Goal: Transaction & Acquisition: Purchase product/service

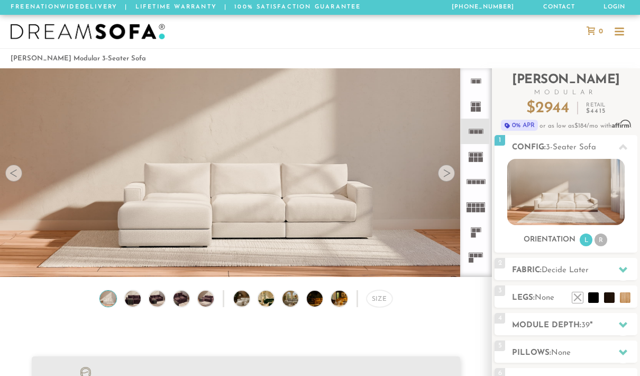
scroll to position [11275, 640]
click at [610, 274] on h2 "Fabric: Decide Later" at bounding box center [574, 270] width 125 height 12
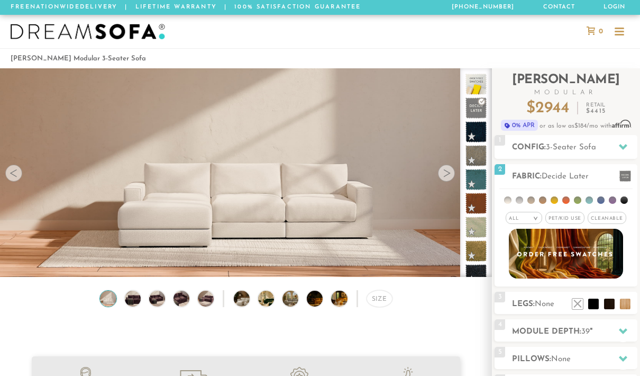
click at [621, 149] on icon at bounding box center [623, 146] width 8 height 8
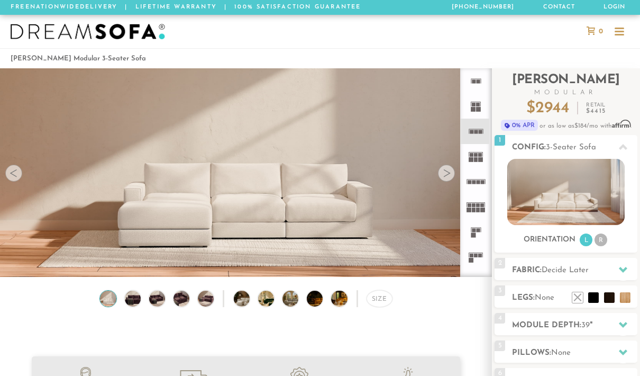
click at [622, 269] on icon at bounding box center [623, 270] width 8 height 6
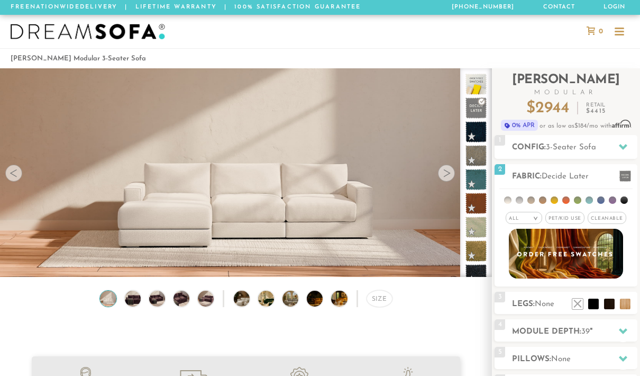
click at [621, 202] on li at bounding box center [624, 199] width 7 height 7
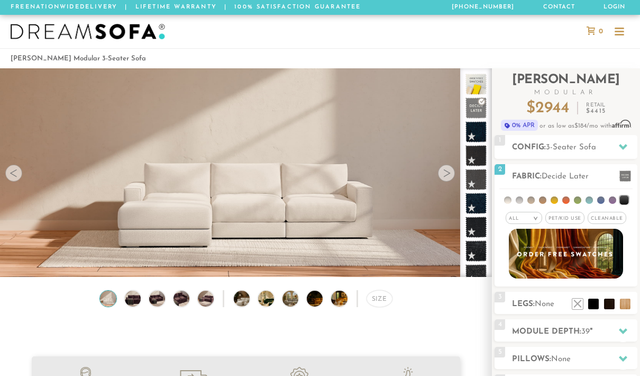
click at [624, 201] on li at bounding box center [624, 200] width 9 height 9
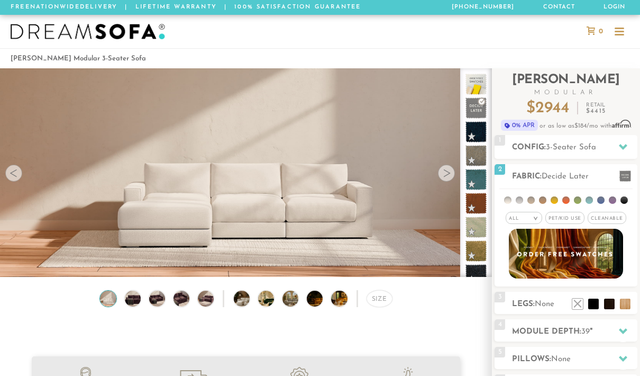
click at [626, 201] on li at bounding box center [624, 199] width 7 height 7
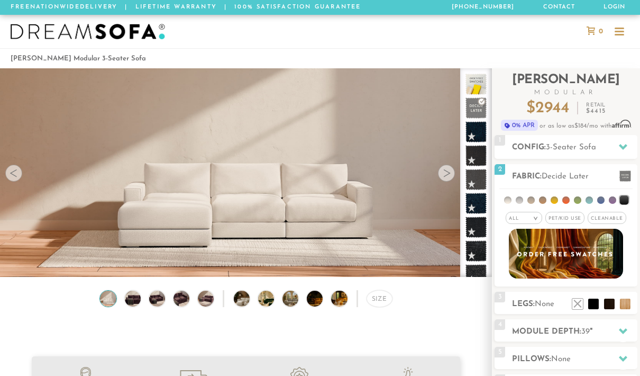
click at [483, 117] on span at bounding box center [476, 107] width 21 height 21
click at [507, 201] on li at bounding box center [507, 199] width 7 height 7
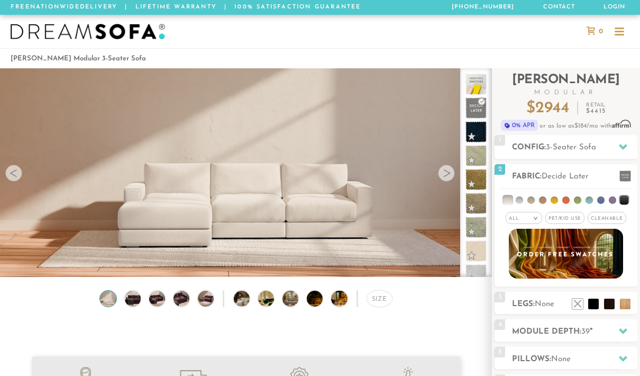
click at [479, 116] on span at bounding box center [476, 107] width 21 height 21
click at [481, 89] on span at bounding box center [476, 84] width 21 height 21
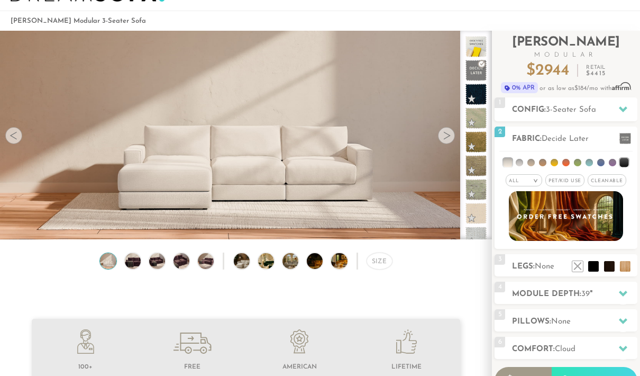
scroll to position [139, 0]
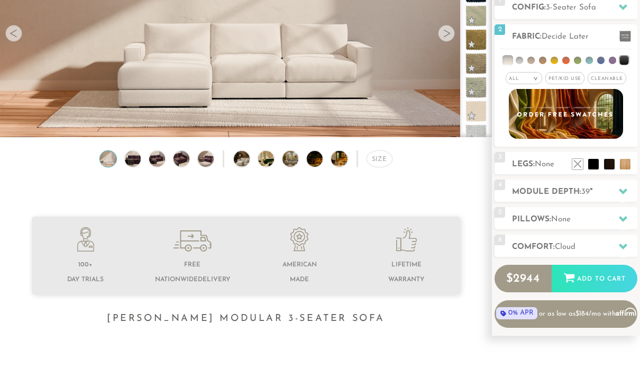
click at [623, 197] on div at bounding box center [623, 192] width 22 height 22
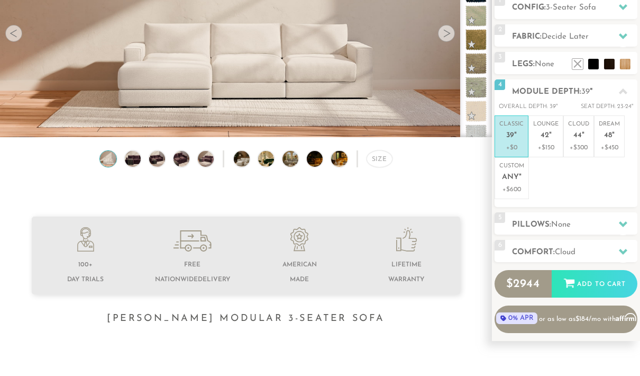
click at [546, 143] on p "+$150" at bounding box center [545, 148] width 25 height 10
click at [623, 98] on div at bounding box center [623, 91] width 22 height 22
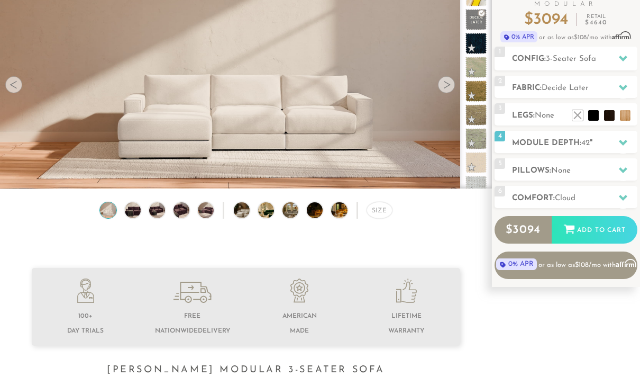
scroll to position [85, 0]
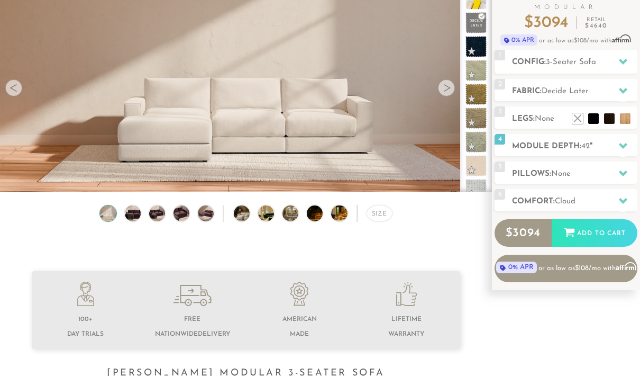
click at [623, 207] on div at bounding box center [623, 201] width 22 height 22
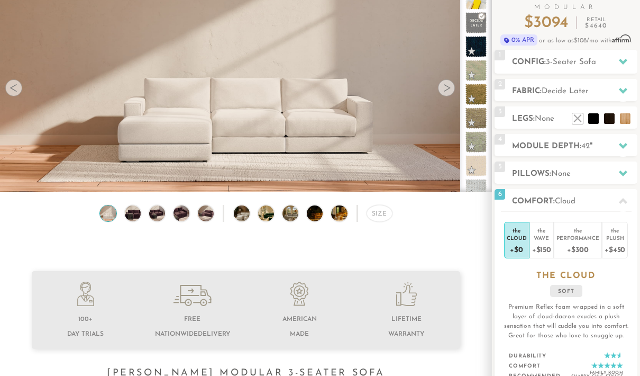
scroll to position [70, 0]
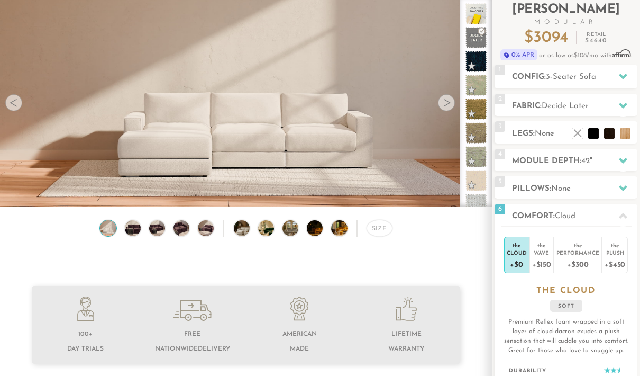
click at [582, 261] on div "+$300" at bounding box center [578, 263] width 43 height 15
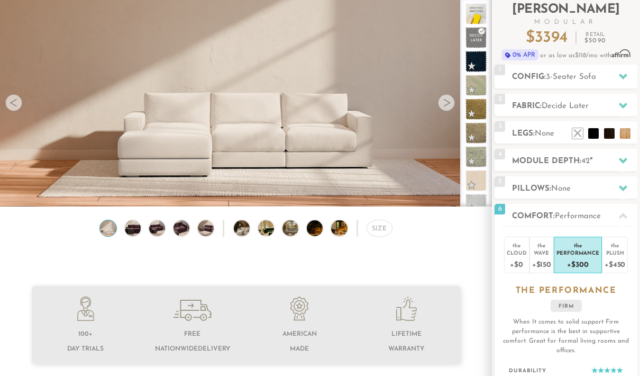
click at [542, 258] on div "+$150" at bounding box center [541, 263] width 19 height 15
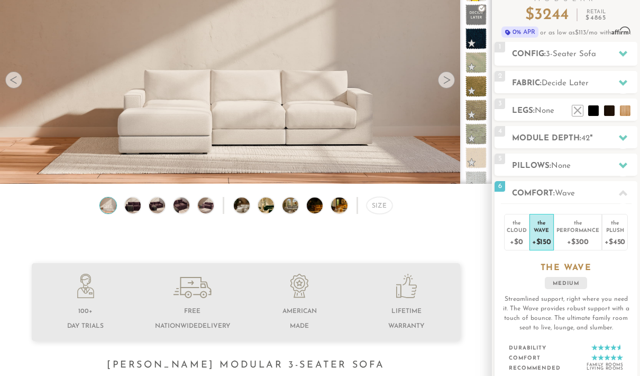
scroll to position [93, 0]
click at [616, 237] on div "+$450" at bounding box center [615, 240] width 21 height 15
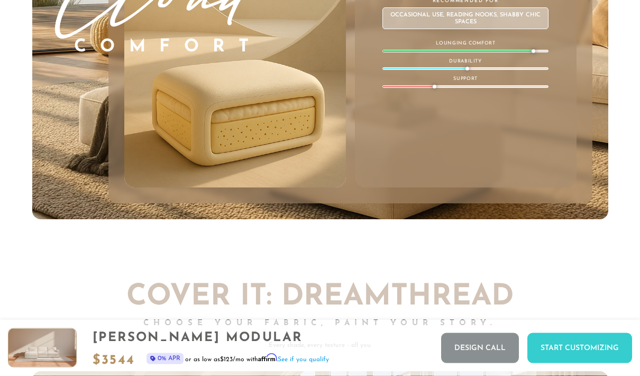
scroll to position [5653, 0]
click at [489, 363] on link "Design Call" at bounding box center [480, 348] width 78 height 30
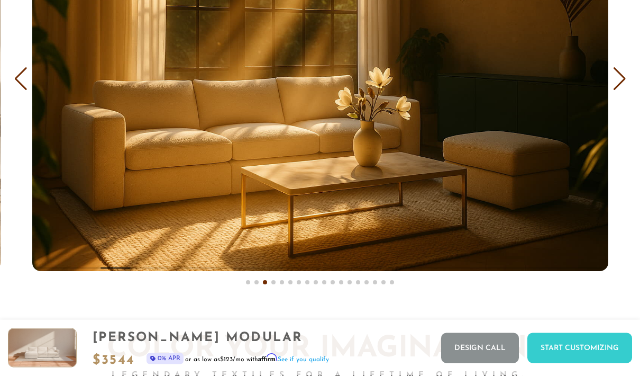
scroll to position [6135, 0]
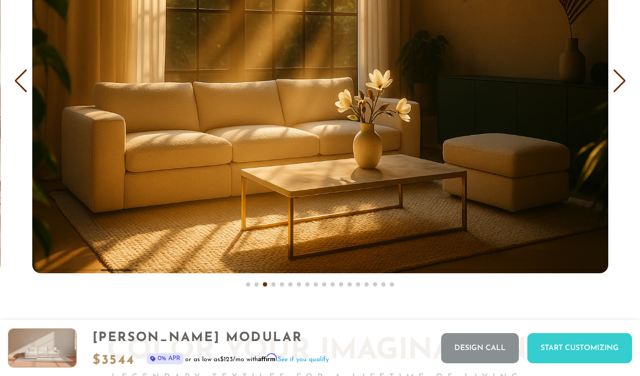
click at [540, 232] on img "3 / 18" at bounding box center [320, 81] width 576 height 384
click at [542, 240] on img "3 / 18" at bounding box center [320, 81] width 576 height 384
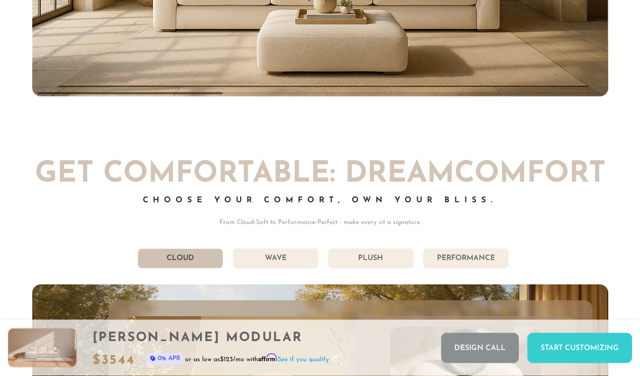
scroll to position [5125, 0]
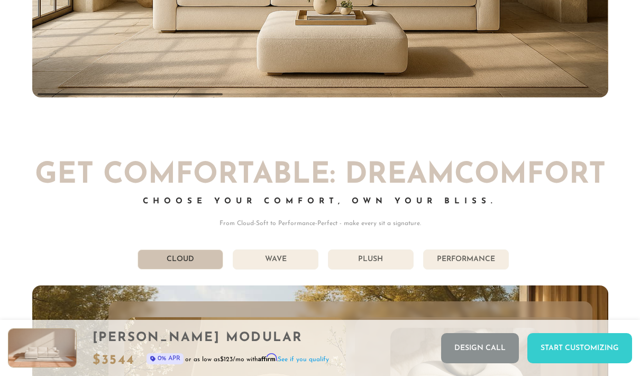
click at [497, 261] on li "Performance" at bounding box center [466, 259] width 86 height 20
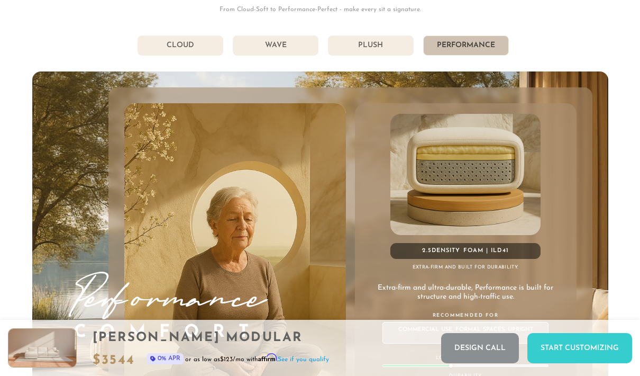
scroll to position [5263, 0]
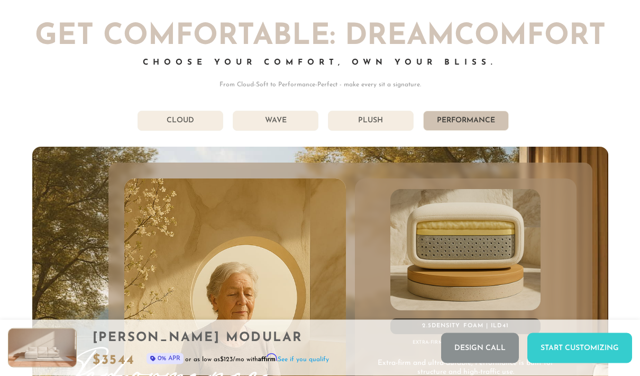
click at [403, 126] on li "Plush" at bounding box center [371, 121] width 86 height 20
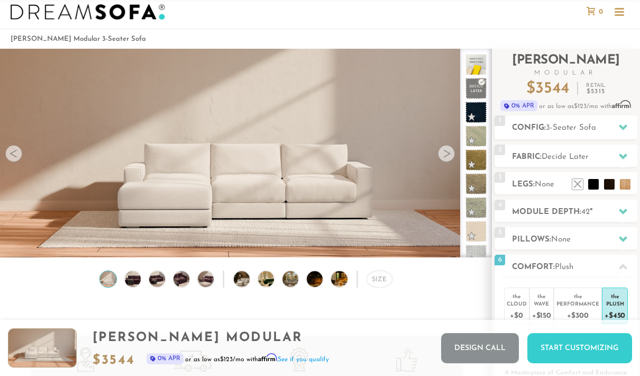
scroll to position [0, 0]
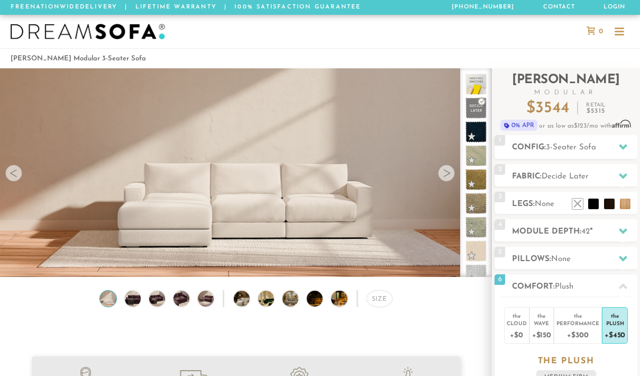
click at [629, 206] on li at bounding box center [625, 203] width 11 height 11
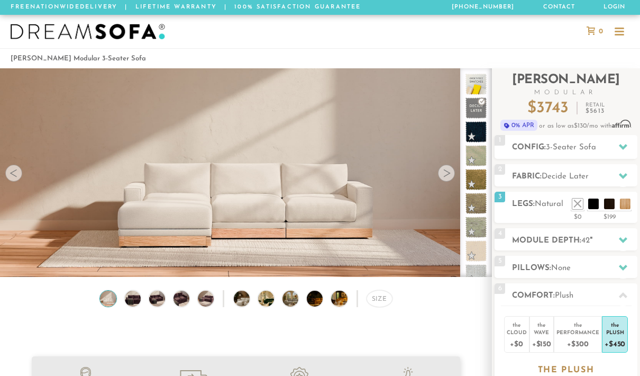
click at [582, 206] on li at bounding box center [578, 203] width 11 height 11
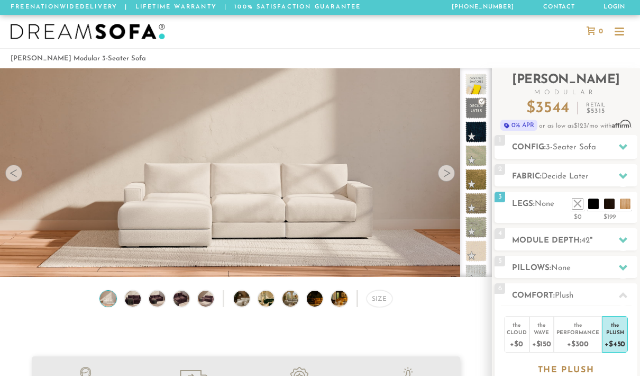
click at [597, 209] on li at bounding box center [593, 203] width 11 height 11
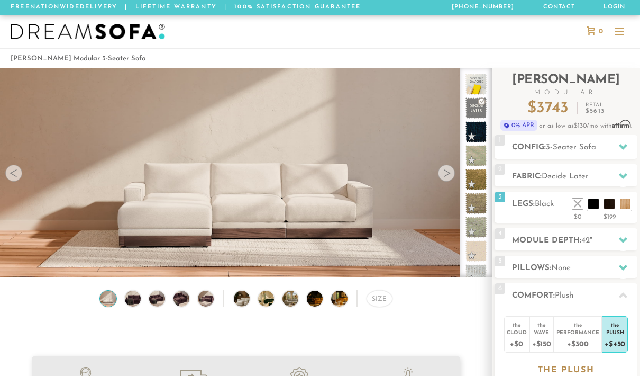
click at [612, 206] on li at bounding box center [609, 203] width 11 height 11
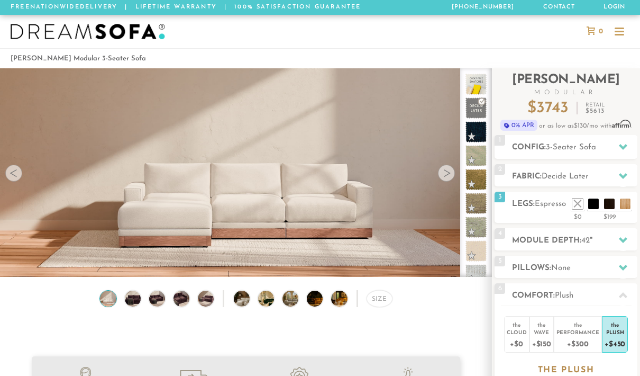
click at [560, 217] on div "3 Legs: Espresso $0 $199 Nailheads:" at bounding box center [566, 207] width 143 height 31
click at [583, 205] on li at bounding box center [578, 203] width 11 height 11
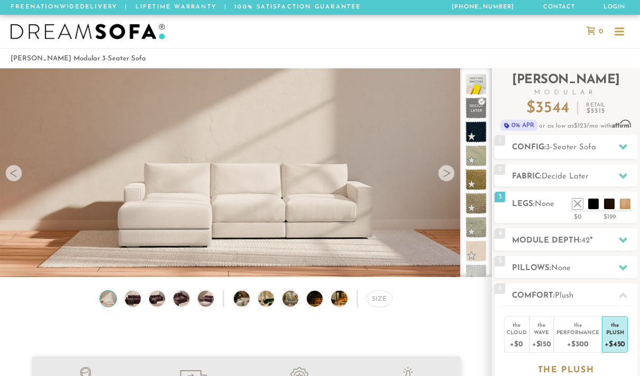
click at [596, 207] on li at bounding box center [593, 203] width 11 height 11
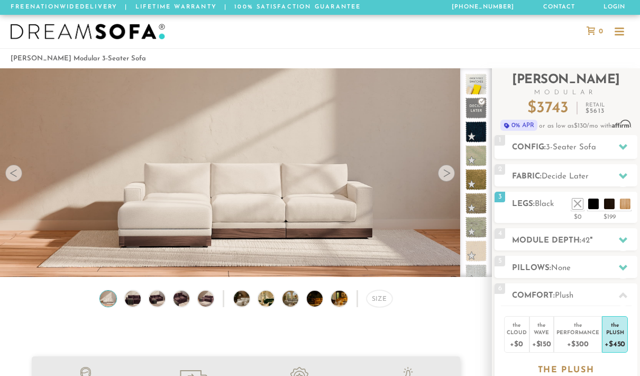
click at [552, 218] on div "3 Legs: Black $0 $199 Nailheads:" at bounding box center [566, 207] width 143 height 31
click at [580, 208] on li at bounding box center [578, 203] width 11 height 11
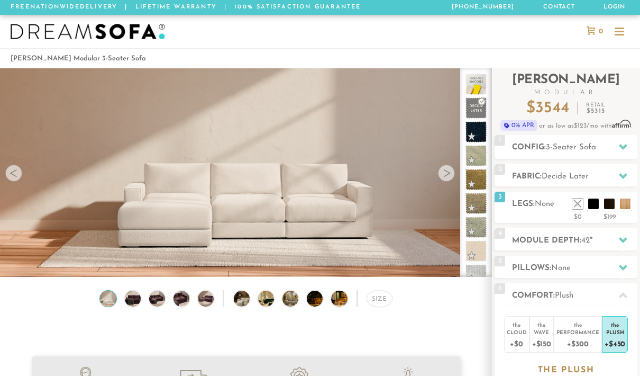
click at [550, 222] on div "3 Legs: None $0 $199 Nailheads:" at bounding box center [566, 207] width 143 height 31
click at [625, 144] on icon at bounding box center [623, 146] width 8 height 8
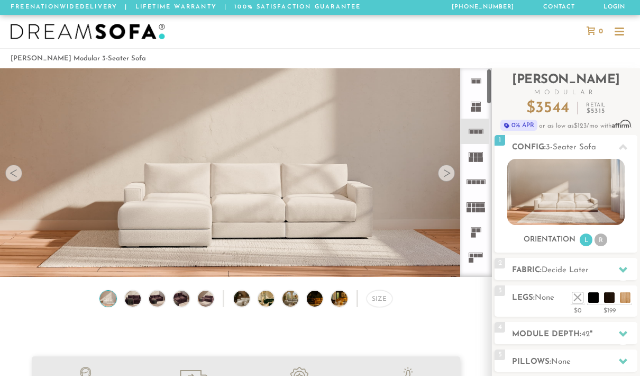
click at [482, 260] on icon at bounding box center [476, 256] width 25 height 25
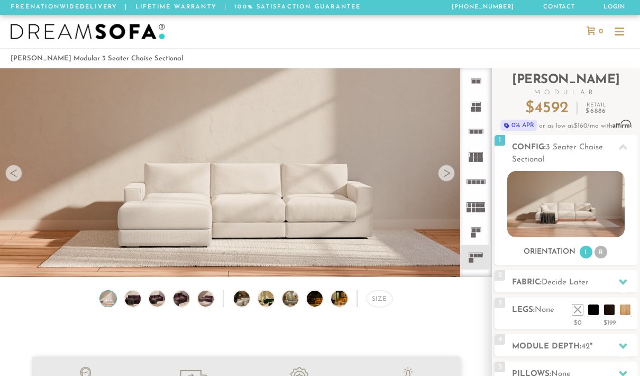
click at [449, 179] on div at bounding box center [446, 173] width 17 height 17
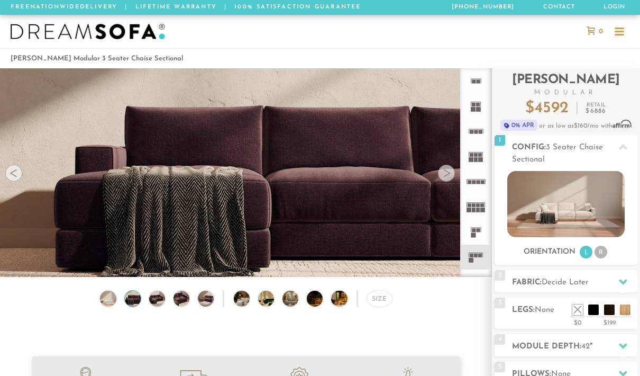
click at [449, 181] on video at bounding box center [246, 152] width 492 height 246
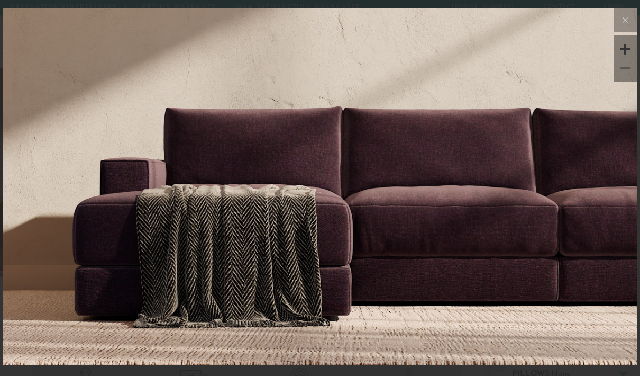
click at [619, 26] on button at bounding box center [625, 19] width 23 height 23
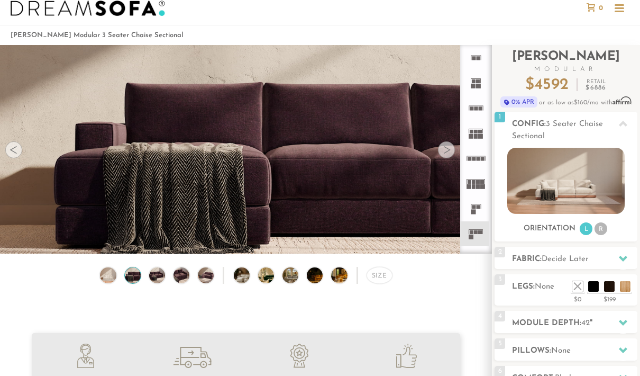
scroll to position [17, 0]
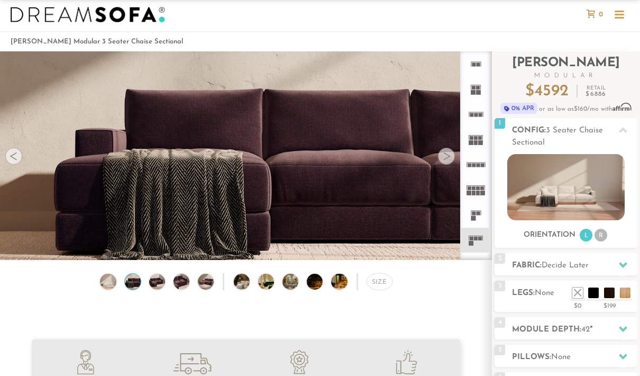
click at [627, 127] on icon at bounding box center [623, 130] width 8 height 8
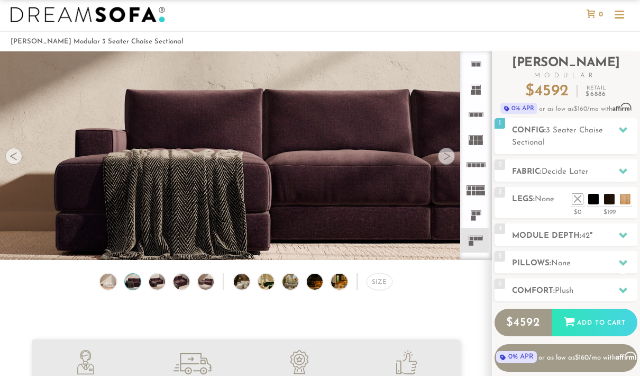
click at [624, 131] on icon at bounding box center [623, 130] width 8 height 6
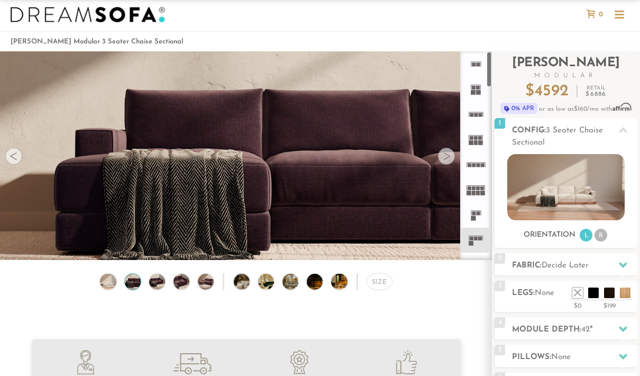
scroll to position [0, 0]
click at [478, 119] on icon at bounding box center [476, 114] width 25 height 25
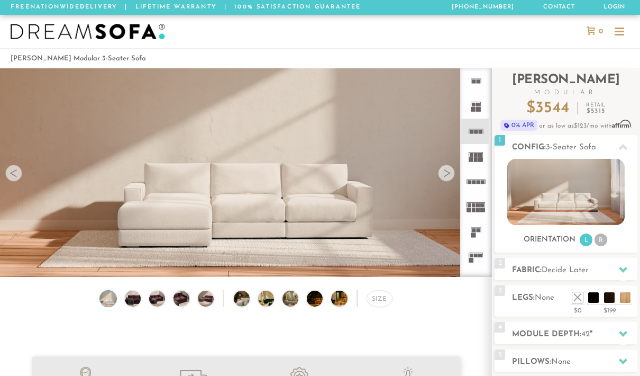
click at [58, 37] on img at bounding box center [88, 32] width 155 height 16
